Goal: Transaction & Acquisition: Book appointment/travel/reservation

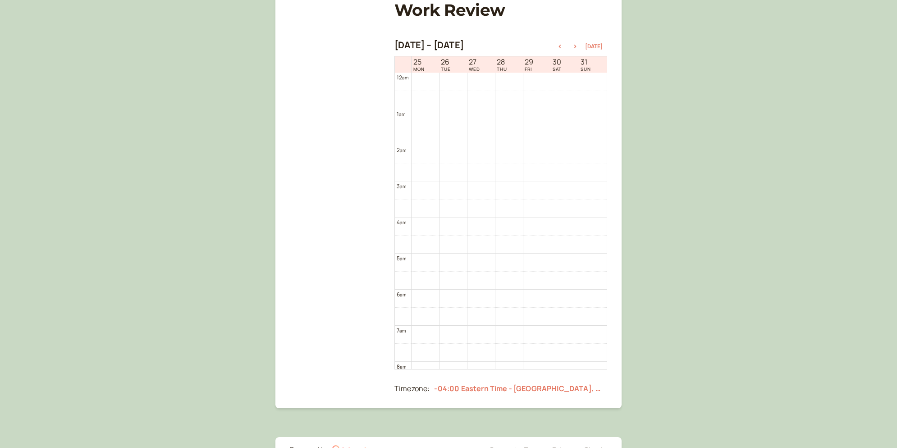
scroll to position [464, 0]
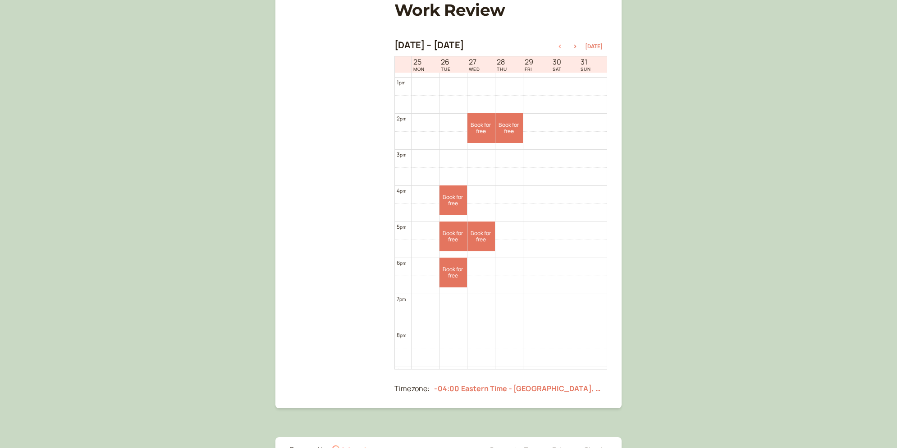
click at [565, 47] on icon "button" at bounding box center [559, 47] width 11 height 4
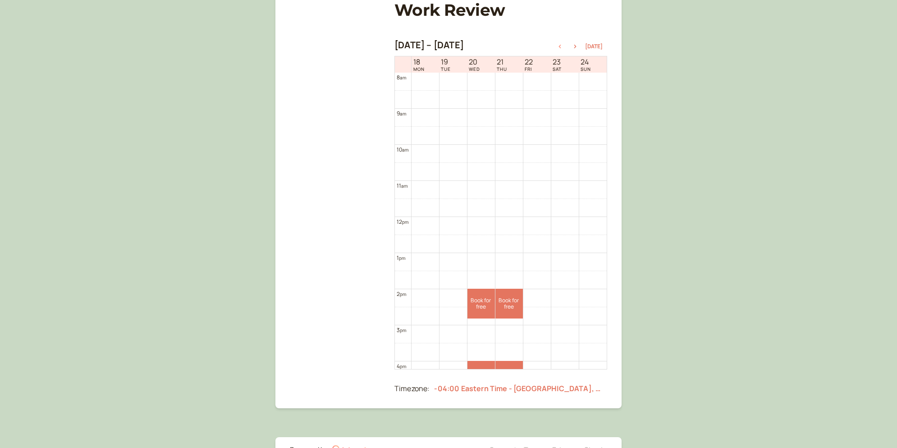
click at [565, 47] on icon "button" at bounding box center [559, 47] width 11 height 4
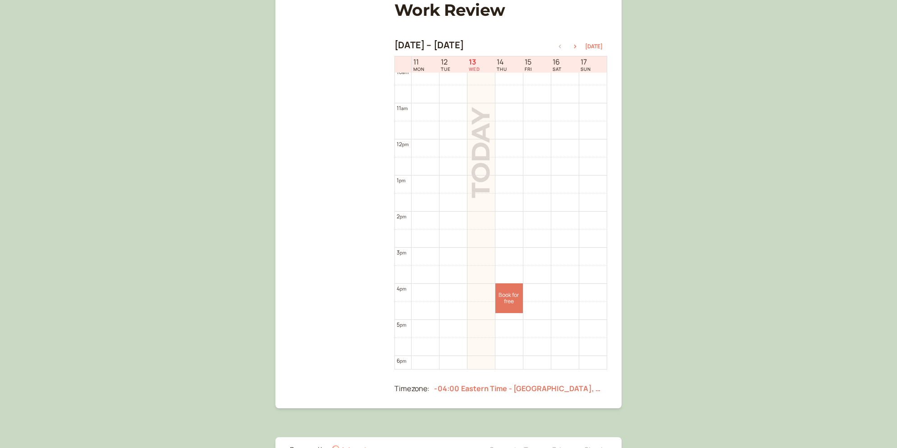
scroll to position [384, 0]
click at [576, 45] on icon "button" at bounding box center [575, 47] width 11 height 4
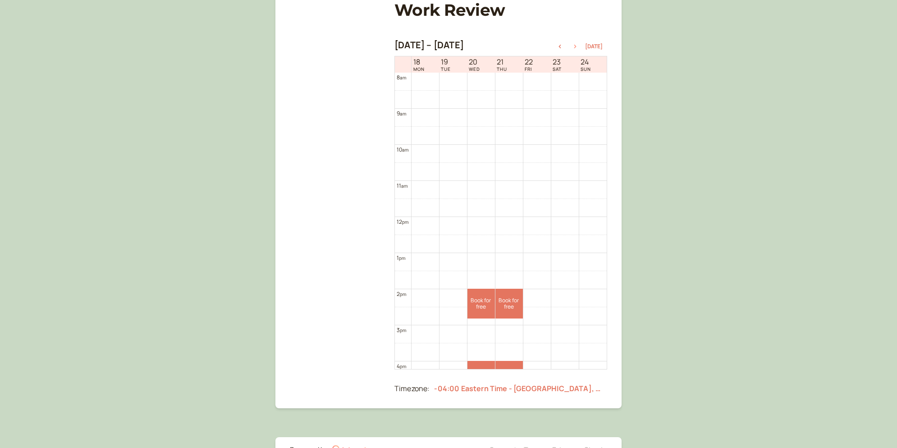
click at [576, 45] on icon "button" at bounding box center [575, 47] width 11 height 4
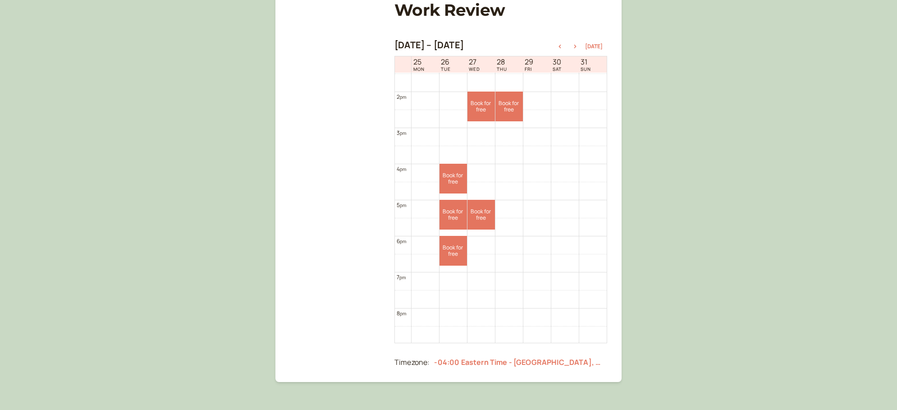
scroll to position [491, 0]
click at [578, 45] on icon "button" at bounding box center [575, 47] width 11 height 4
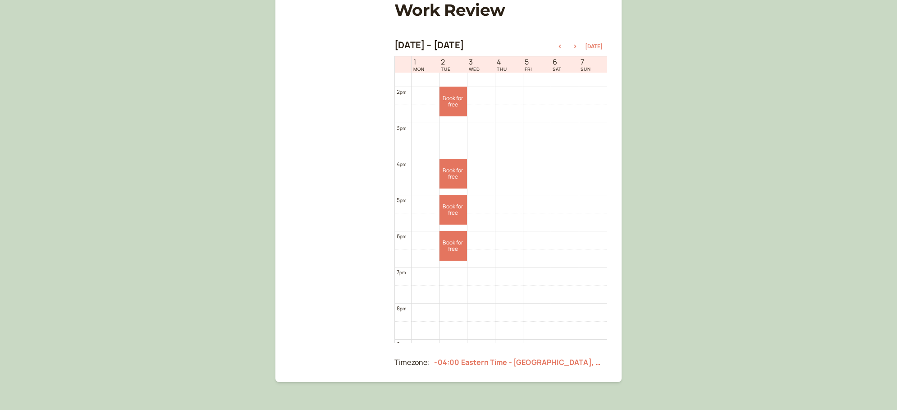
scroll to position [595, 0]
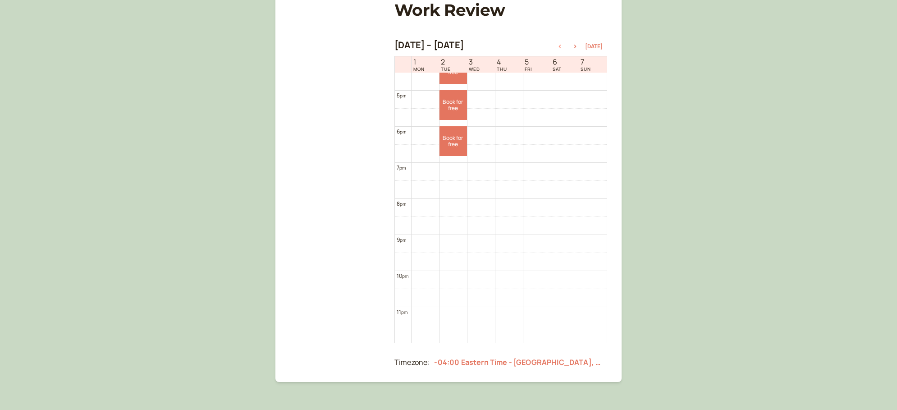
click at [559, 45] on icon "button" at bounding box center [559, 47] width 11 height 4
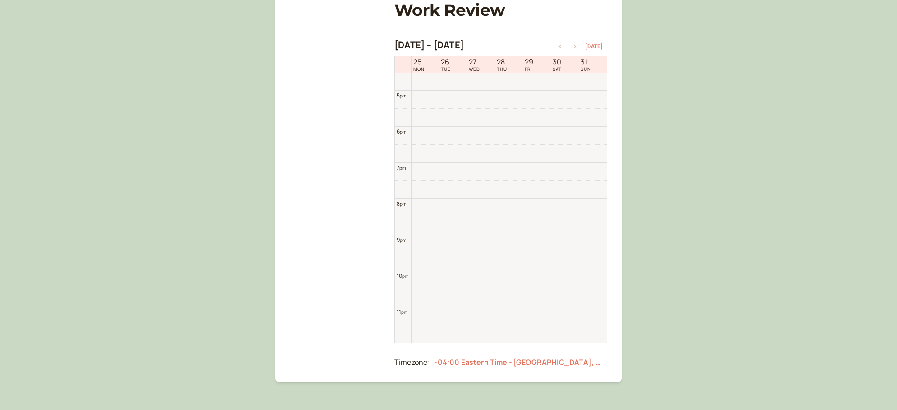
scroll to position [289, 0]
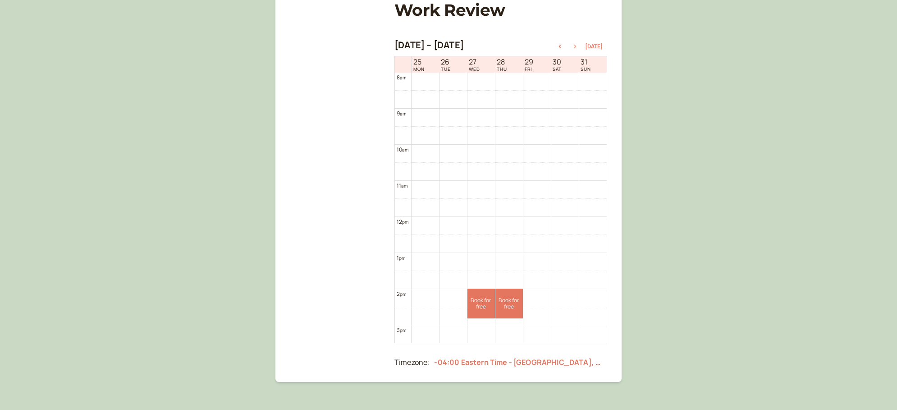
click at [578, 46] on icon "button" at bounding box center [575, 47] width 11 height 4
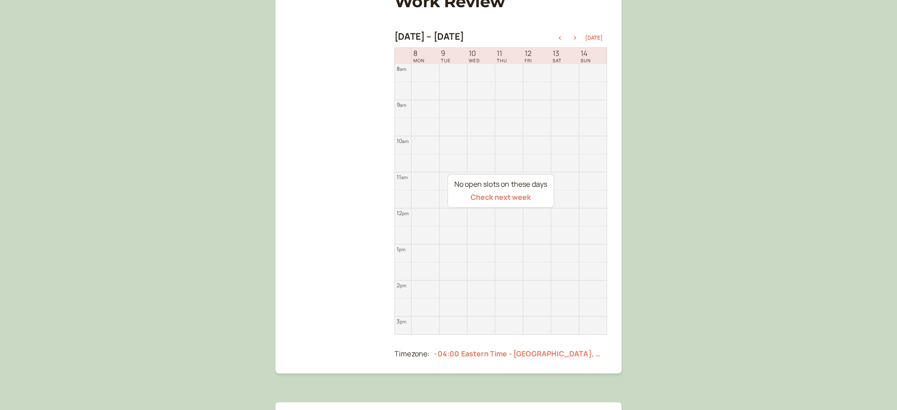
scroll to position [107, 0]
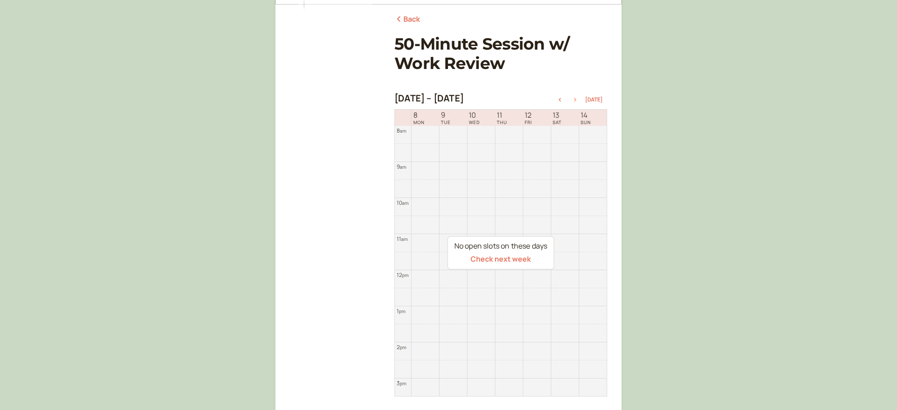
click at [577, 100] on icon "button" at bounding box center [575, 100] width 11 height 4
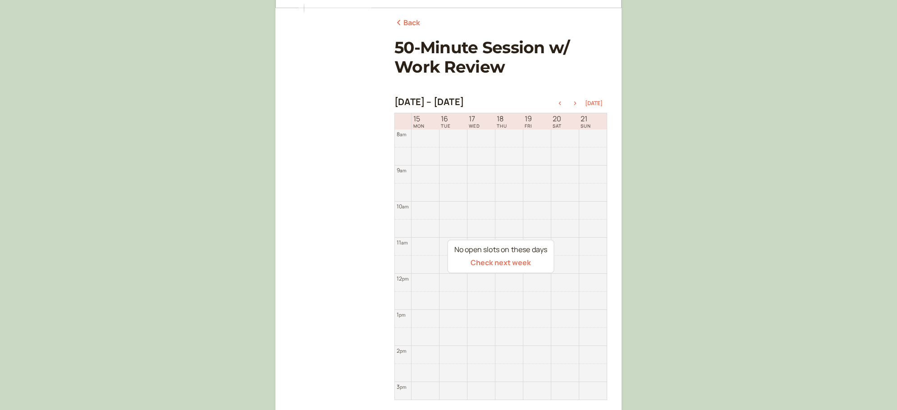
scroll to position [102, 0]
click at [565, 108] on div "[DATE] – [DATE] [DATE]" at bounding box center [500, 104] width 213 height 13
click at [563, 106] on icon "button" at bounding box center [559, 105] width 11 height 4
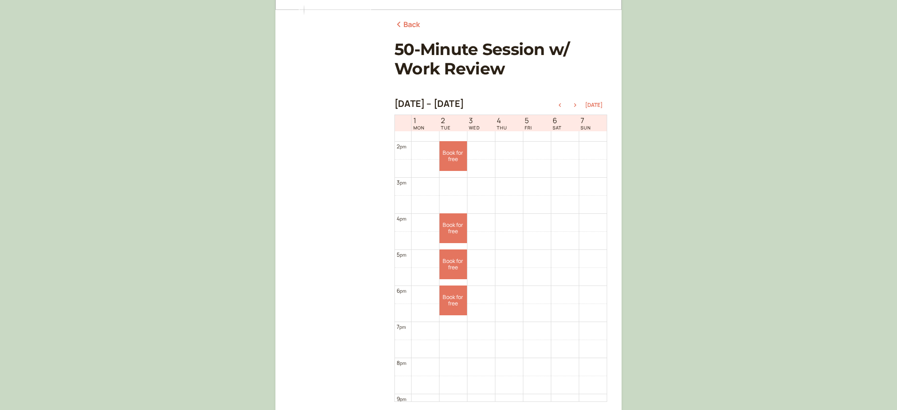
scroll to position [497, 0]
click at [562, 105] on icon "button" at bounding box center [559, 105] width 11 height 4
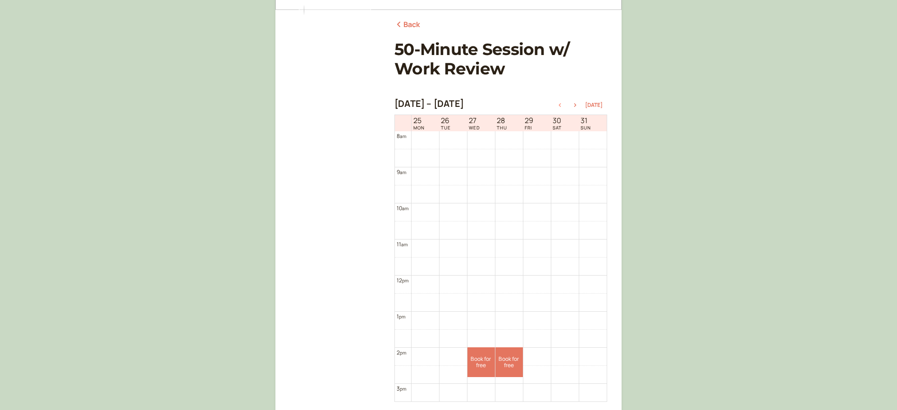
click at [561, 106] on icon "button" at bounding box center [560, 105] width 2 height 4
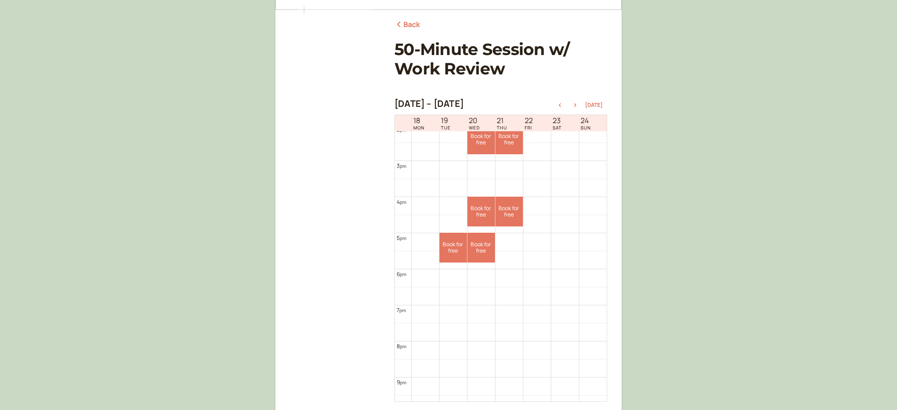
scroll to position [421, 0]
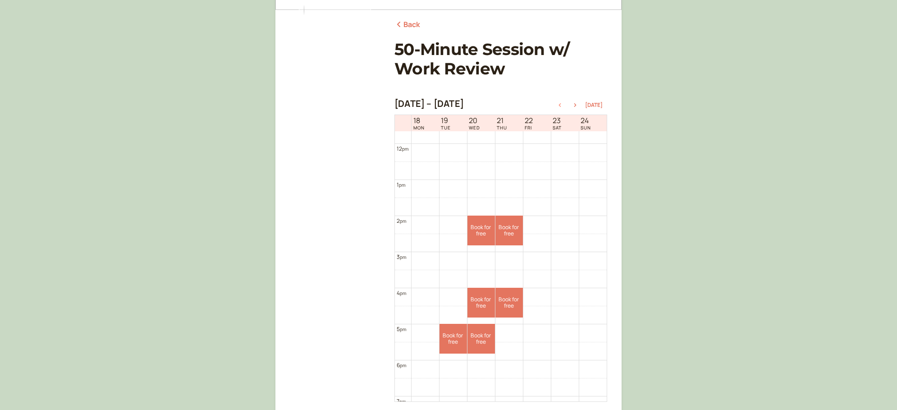
click at [559, 105] on icon "button" at bounding box center [559, 105] width 11 height 4
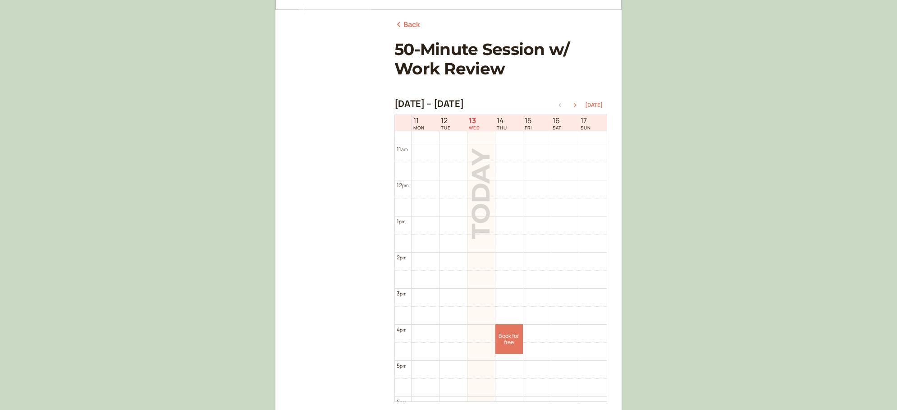
scroll to position [446, 0]
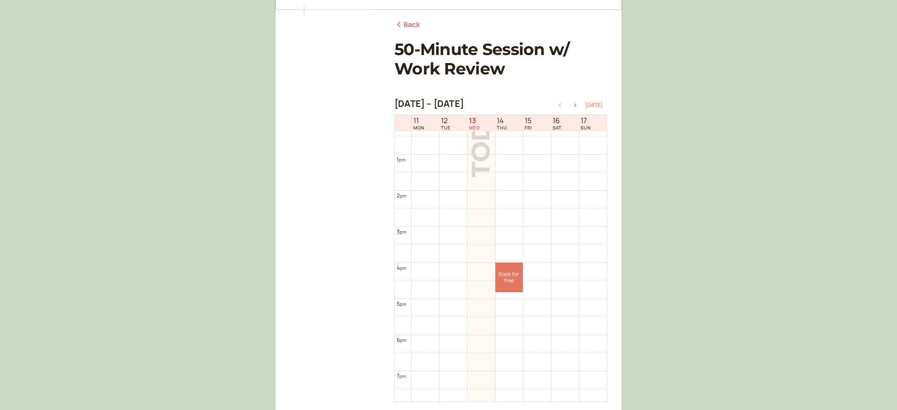
click at [595, 104] on button "[DATE]" at bounding box center [594, 105] width 18 height 6
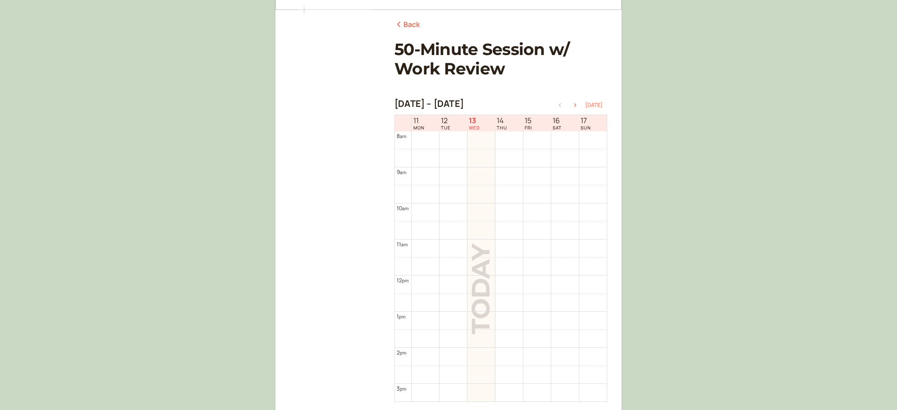
scroll to position [361, 0]
click at [574, 105] on icon "button" at bounding box center [575, 105] width 11 height 4
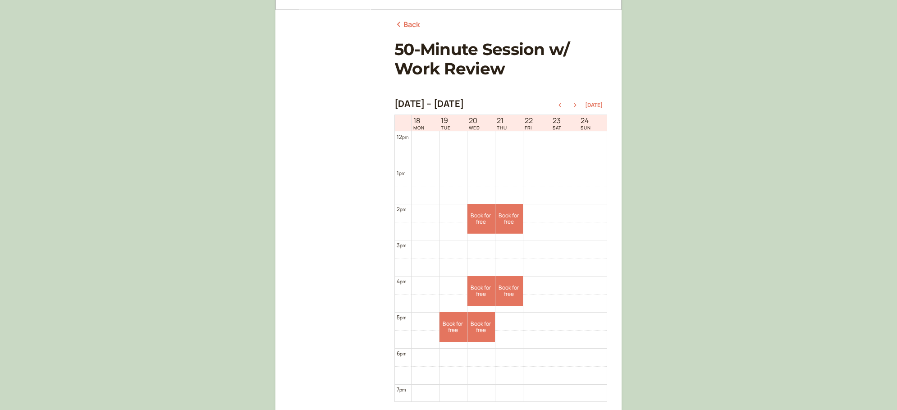
scroll to position [435, 0]
click at [580, 104] on icon "button" at bounding box center [575, 105] width 11 height 4
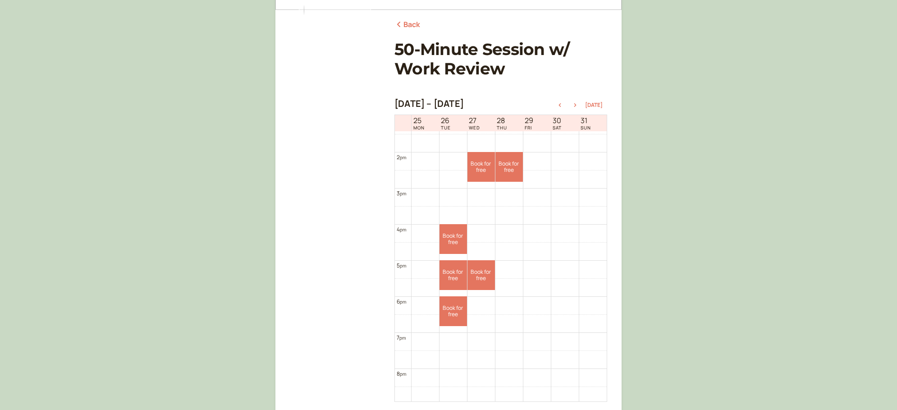
scroll to position [475, 0]
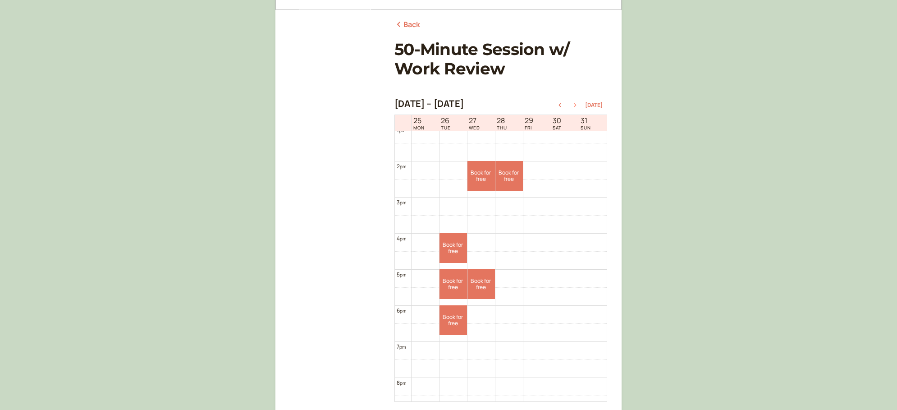
click at [577, 105] on icon "button" at bounding box center [575, 105] width 2 height 4
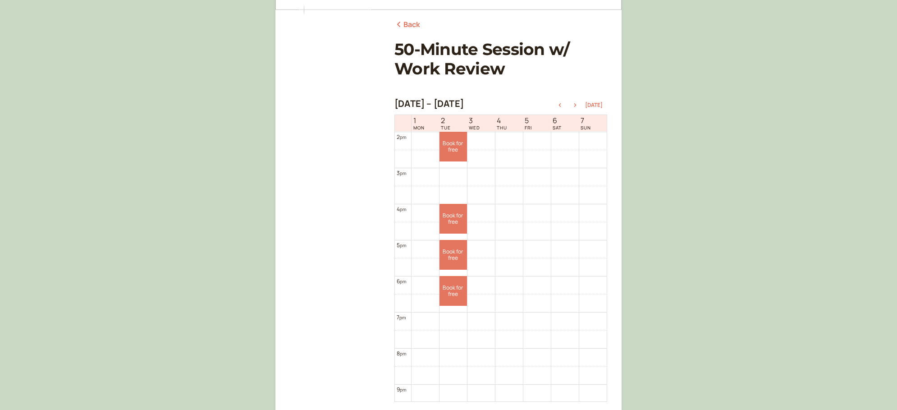
scroll to position [504, 0]
click at [568, 106] on div at bounding box center [569, 105] width 31 height 6
click at [563, 106] on icon "button" at bounding box center [559, 105] width 11 height 4
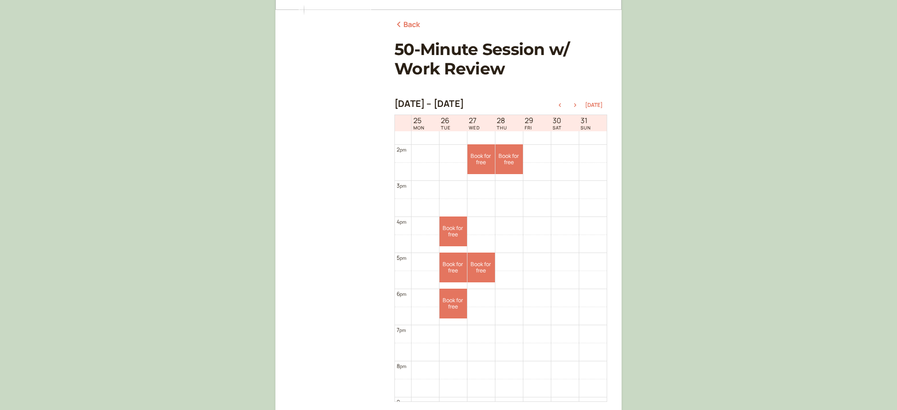
scroll to position [491, 0]
click at [461, 269] on link "Book for free free" at bounding box center [452, 268] width 27 height 30
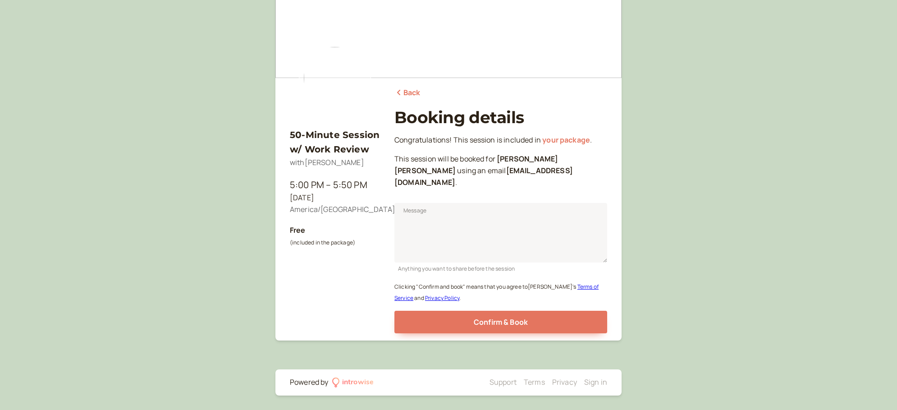
scroll to position [22, 0]
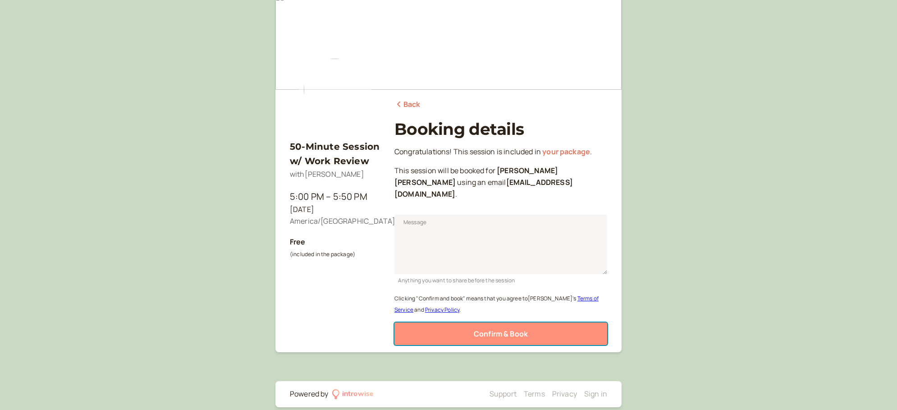
click at [466, 322] on button "Confirm & Book" at bounding box center [500, 333] width 213 height 23
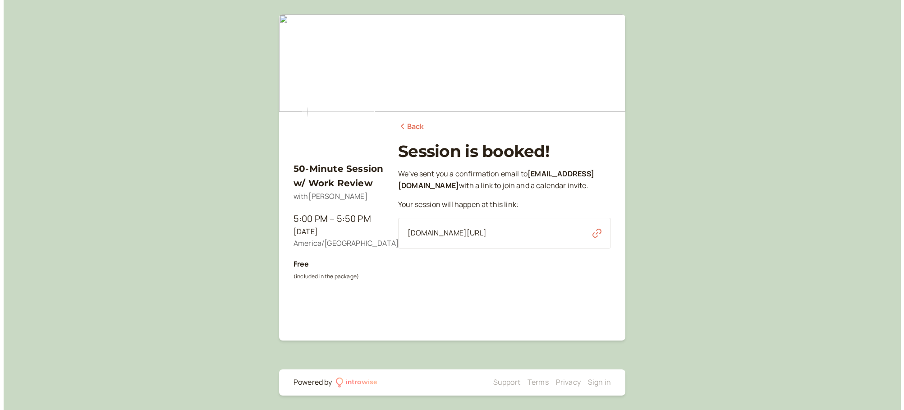
scroll to position [0, 0]
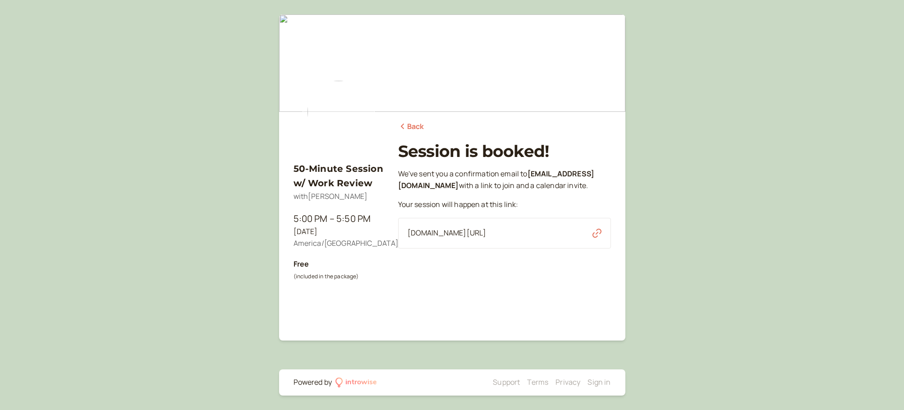
click at [461, 239] on span "[DOMAIN_NAME][URL]" at bounding box center [446, 233] width 79 height 12
click at [597, 238] on icon "button" at bounding box center [596, 233] width 9 height 9
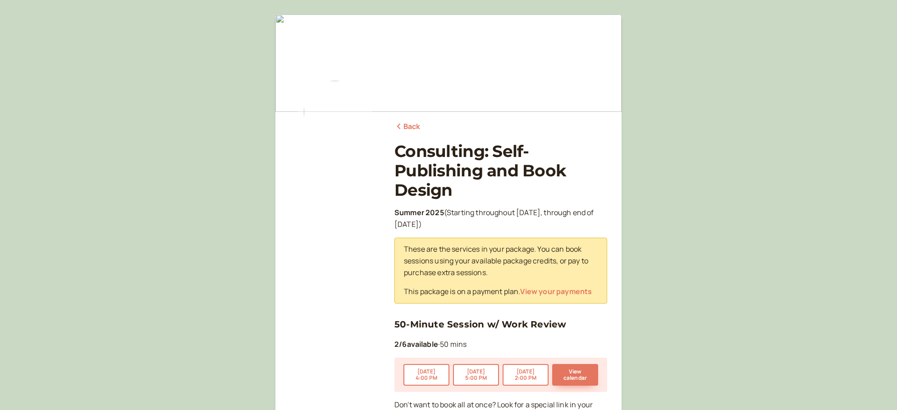
scroll to position [108, 0]
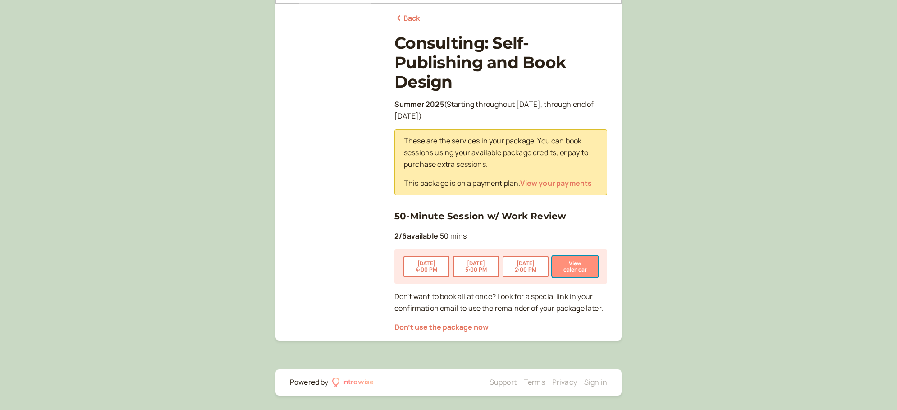
click at [572, 260] on button "View calendar" at bounding box center [575, 267] width 46 height 22
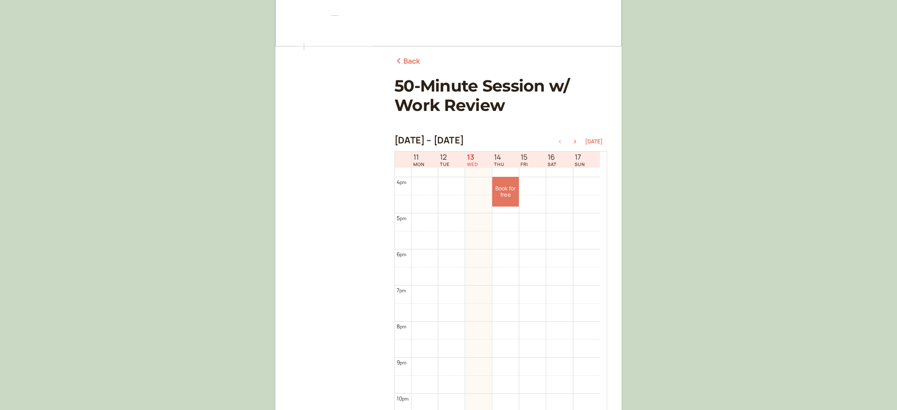
scroll to position [568, 0]
click at [578, 141] on icon "button" at bounding box center [575, 142] width 11 height 4
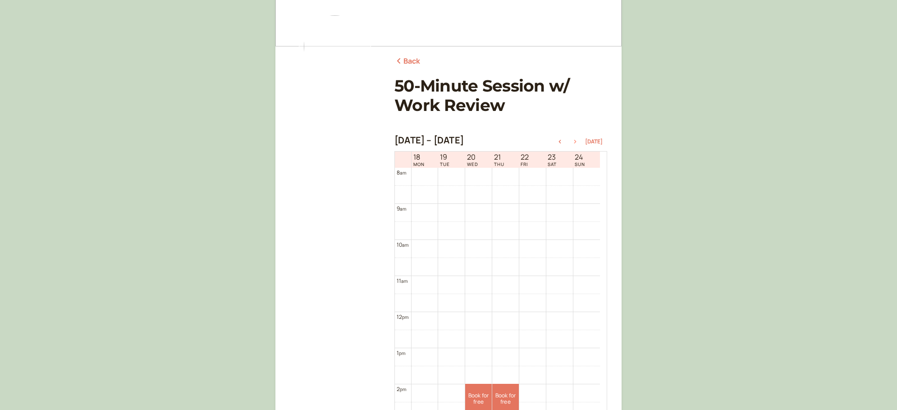
click at [578, 141] on icon "button" at bounding box center [575, 142] width 11 height 4
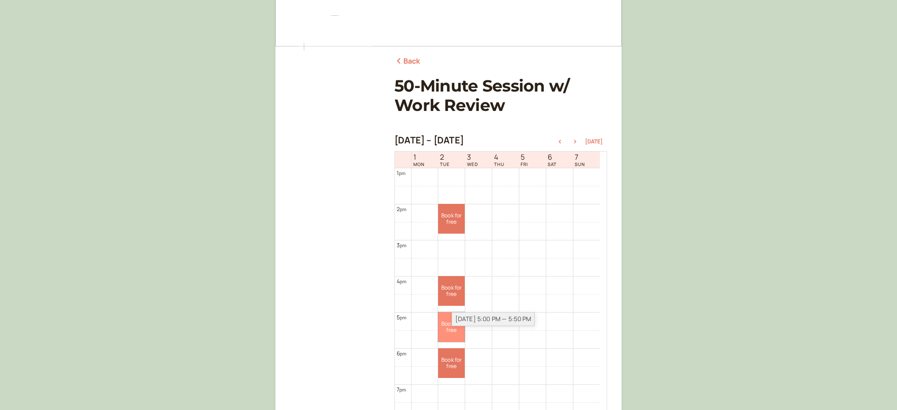
click at [450, 329] on link "Book for free free" at bounding box center [451, 327] width 27 height 30
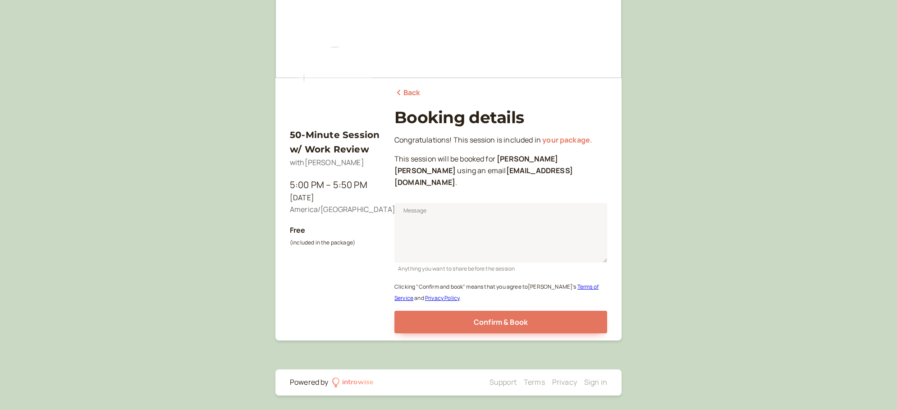
scroll to position [22, 0]
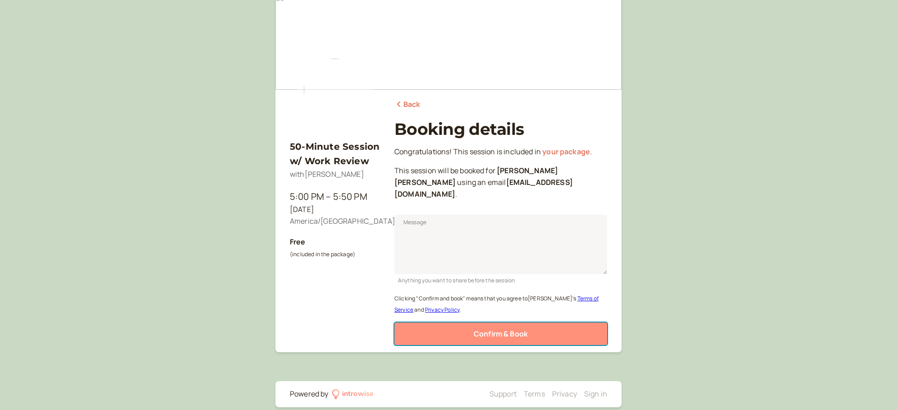
click at [458, 322] on button "Confirm & Book" at bounding box center [500, 333] width 213 height 23
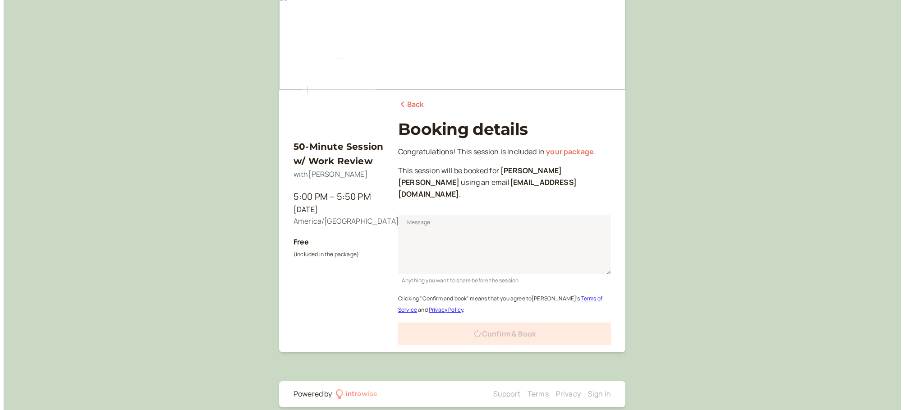
scroll to position [0, 0]
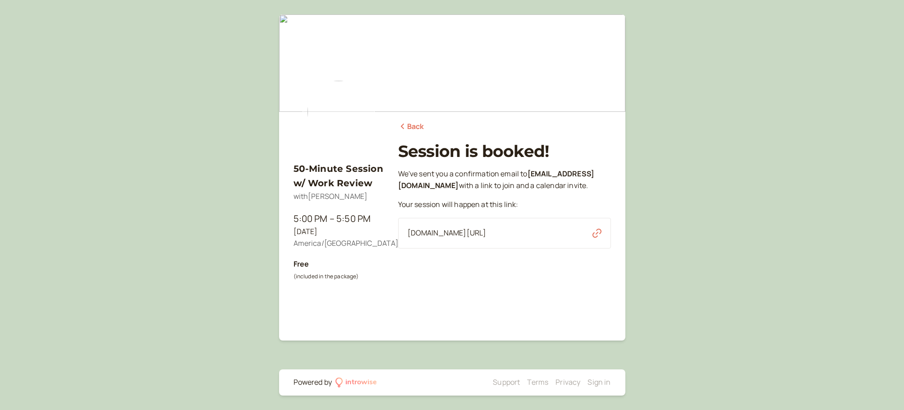
click at [597, 238] on icon "button" at bounding box center [596, 233] width 9 height 9
